Goal: Task Accomplishment & Management: Manage account settings

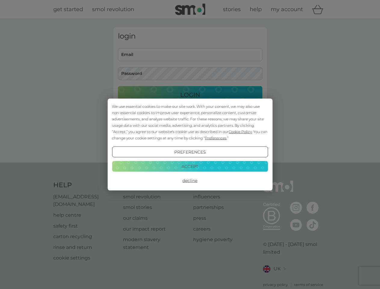
click at [240, 131] on span "Cookie Policy" at bounding box center [240, 131] width 23 height 5
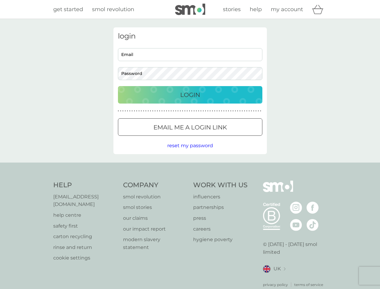
click at [215, 138] on div "login Email Password Login ● ● ● ● ● ● ● ● ● ● ● ● ● ● ● ● ● ● ● ● ● ● ● ● ● ● …" at bounding box center [189, 90] width 153 height 127
click at [190, 152] on div "login Email Password Login ● ● ● ● ● ● ● ● ● ● ● ● ● ● ● ● ● ● ● ● ● ● ● ● ● ● …" at bounding box center [189, 90] width 153 height 127
click at [190, 180] on div "Help [EMAIL_ADDRESS][DOMAIN_NAME] help centre safety first carton recycling rin…" at bounding box center [190, 233] width 274 height 107
click at [190, 166] on div "Help [EMAIL_ADDRESS][DOMAIN_NAME] help centre safety first carton recycling rin…" at bounding box center [190, 233] width 380 height 143
